Goal: Task Accomplishment & Management: Manage account settings

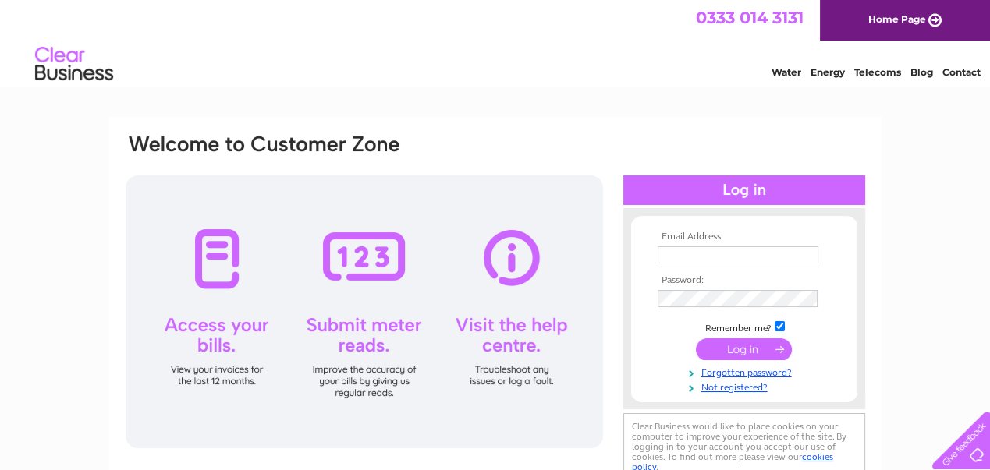
type input "steve@scotia-access.co.uk"
click at [732, 352] on input "submit" at bounding box center [744, 350] width 96 height 22
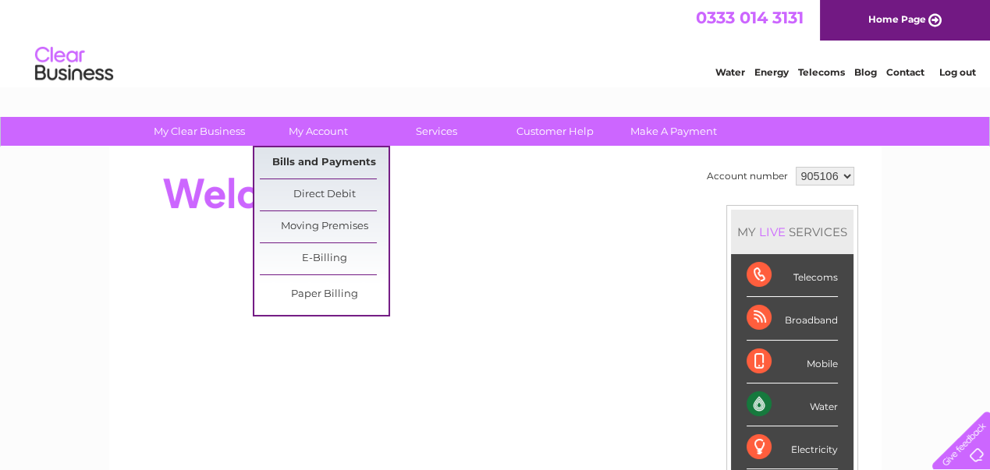
click at [328, 160] on link "Bills and Payments" at bounding box center [324, 162] width 129 height 31
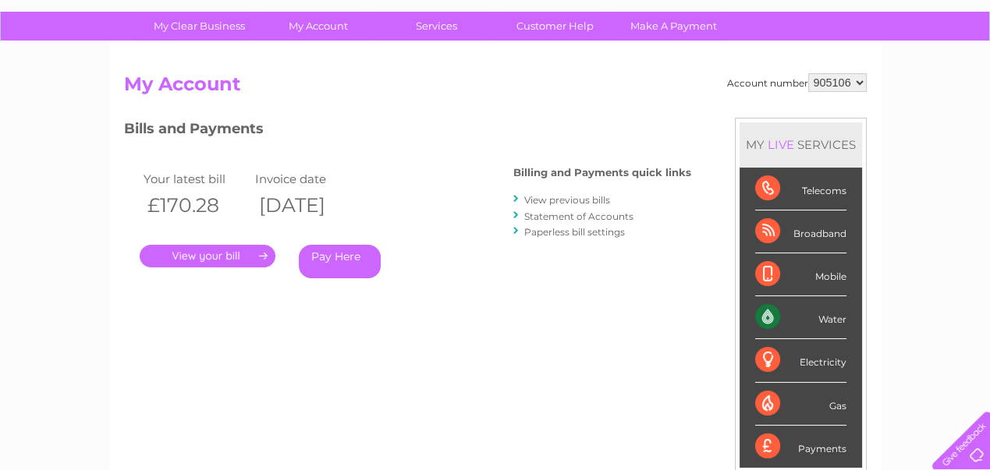
scroll to position [78, 0]
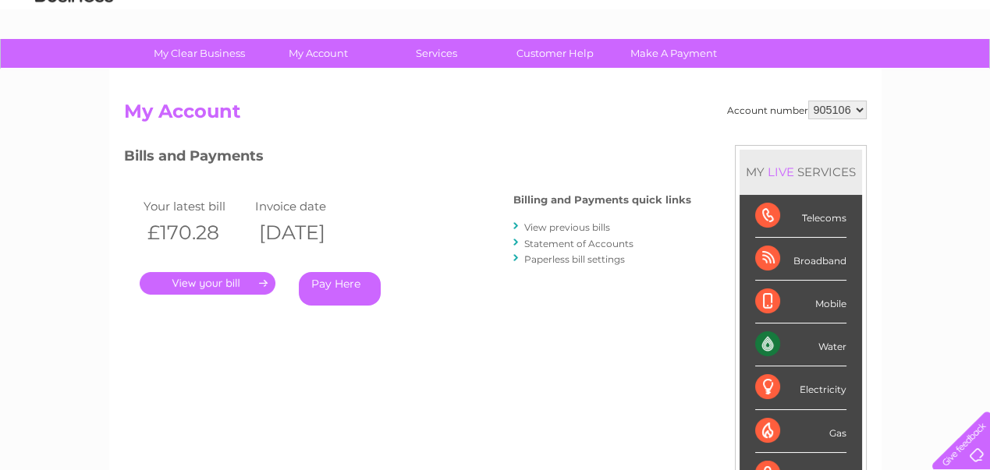
click at [542, 225] on link "View previous bills" at bounding box center [567, 228] width 86 height 12
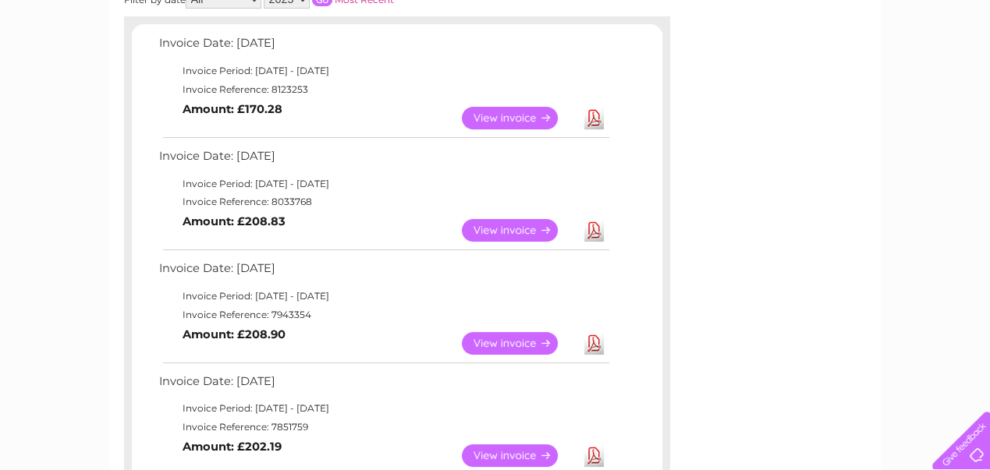
scroll to position [312, 0]
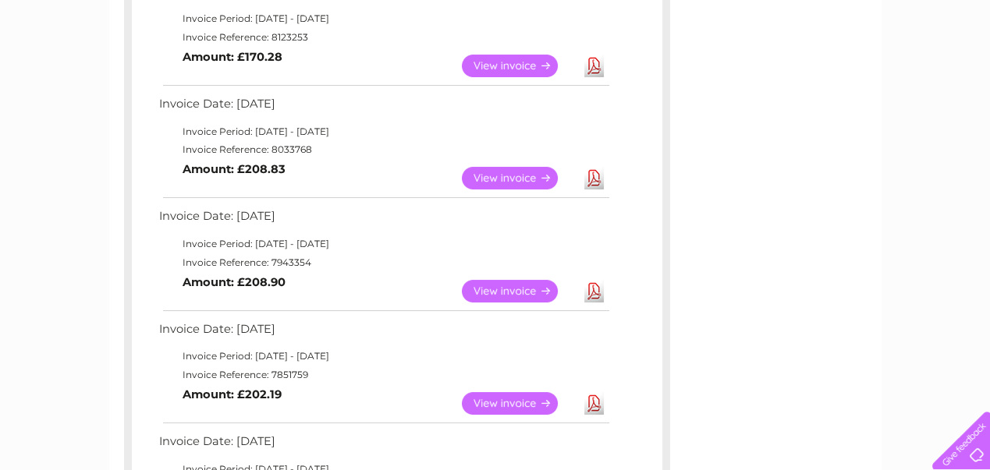
click at [502, 283] on link "View" at bounding box center [519, 291] width 115 height 23
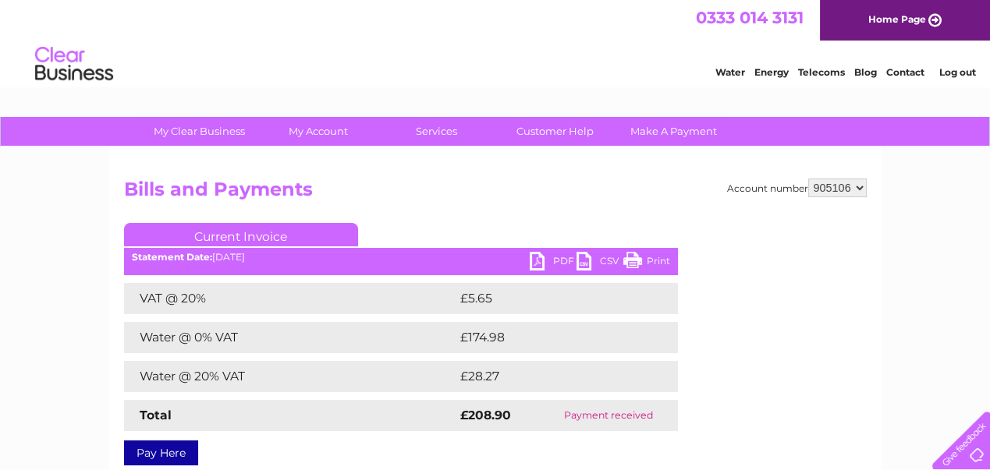
click at [544, 258] on link "PDF" at bounding box center [553, 263] width 47 height 23
